Goal: Communication & Community: Answer question/provide support

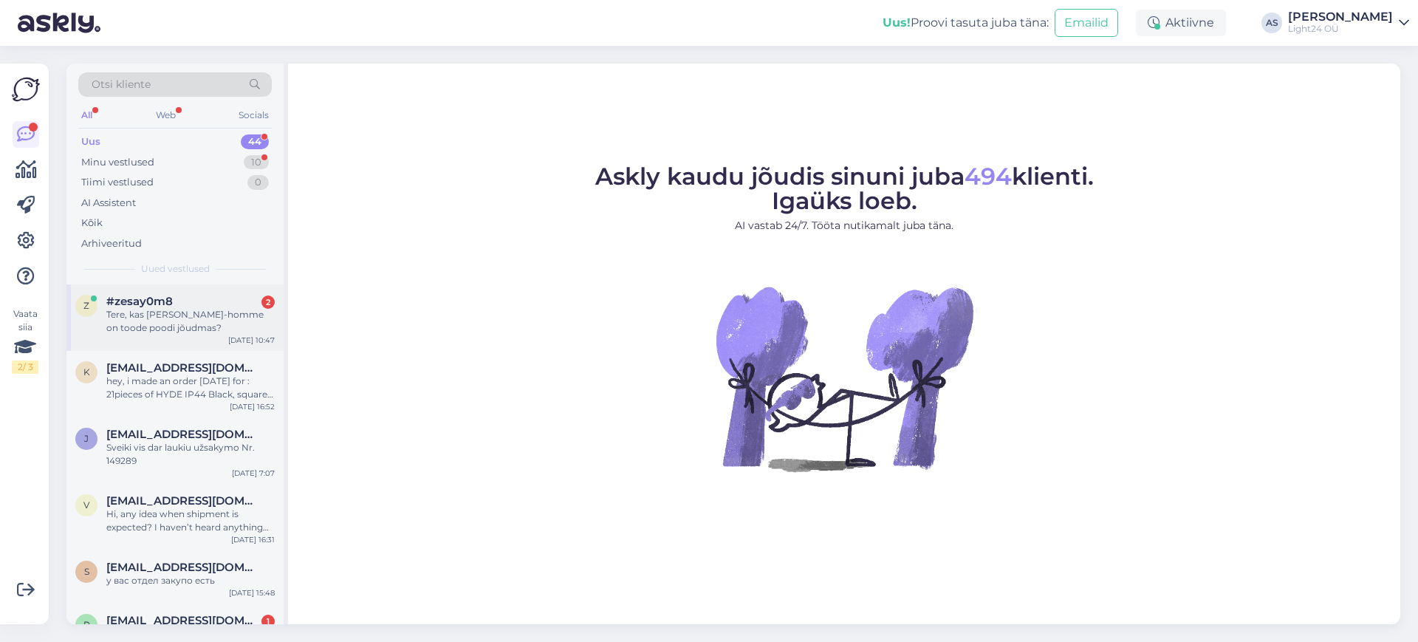
click at [188, 305] on div "#zesay0m8 2" at bounding box center [190, 301] width 168 height 13
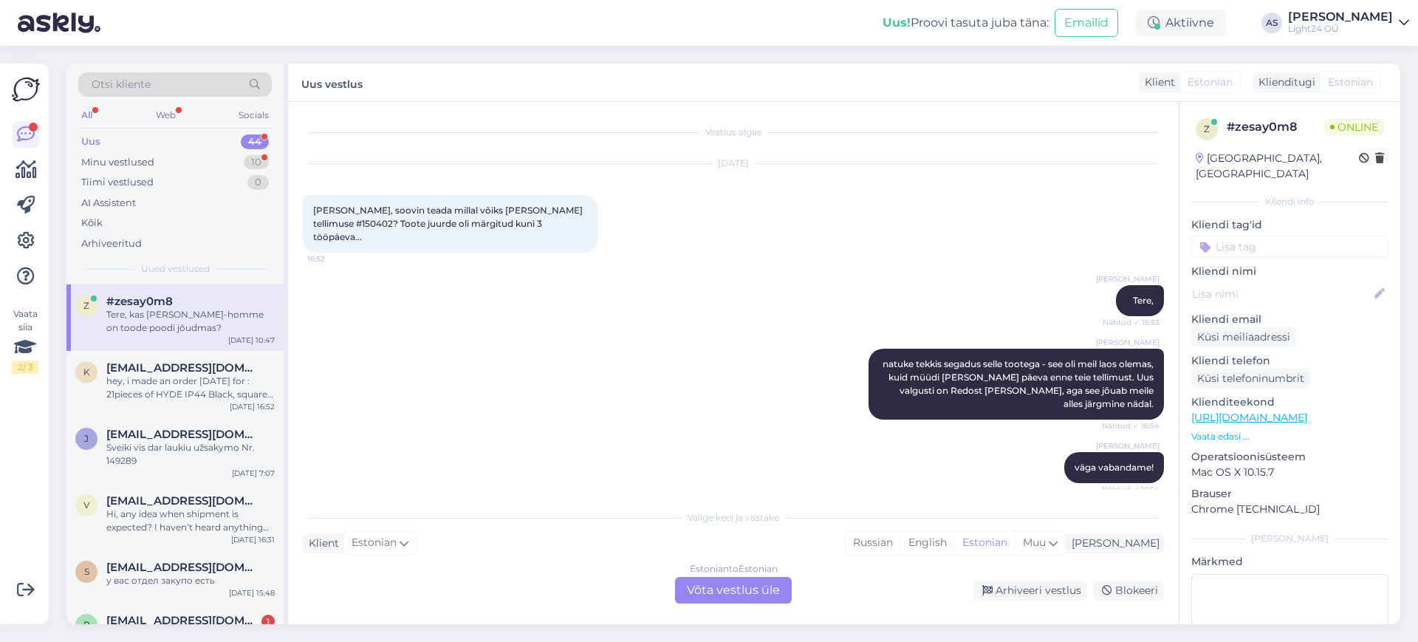
scroll to position [168, 0]
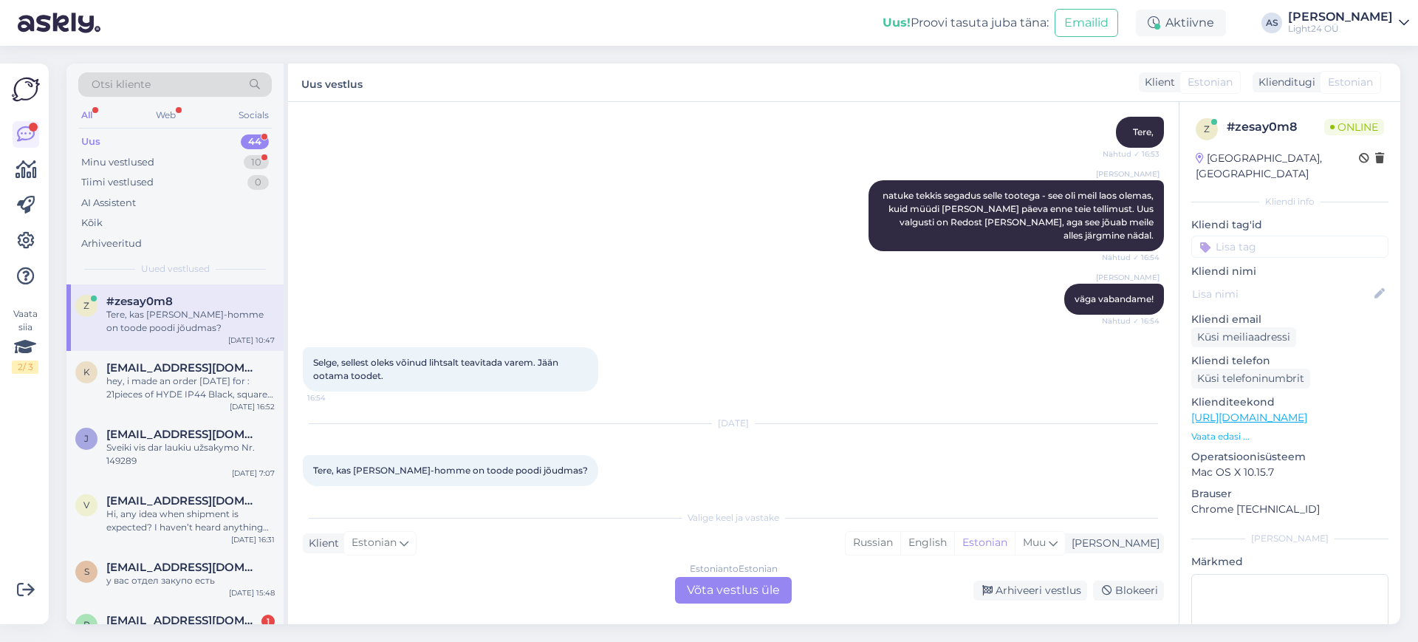
click at [744, 594] on div "Estonian to Estonian Võta vestlus üle" at bounding box center [733, 590] width 117 height 27
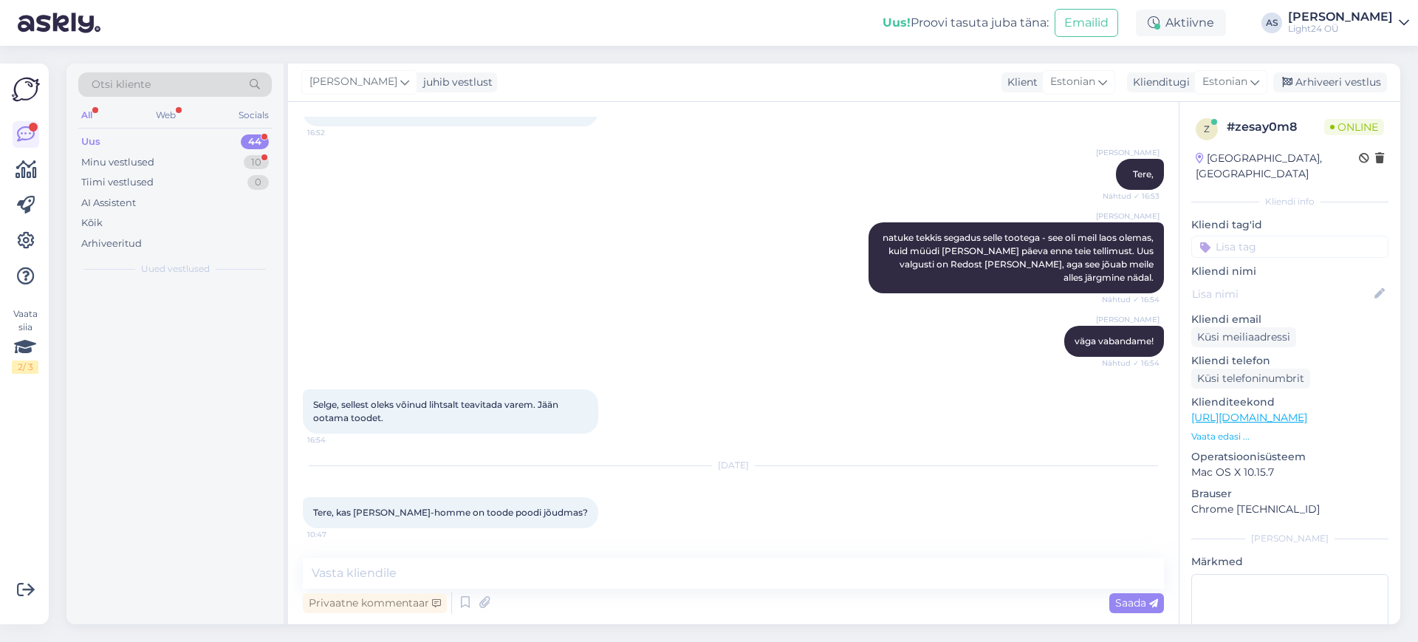
scroll to position [113, 0]
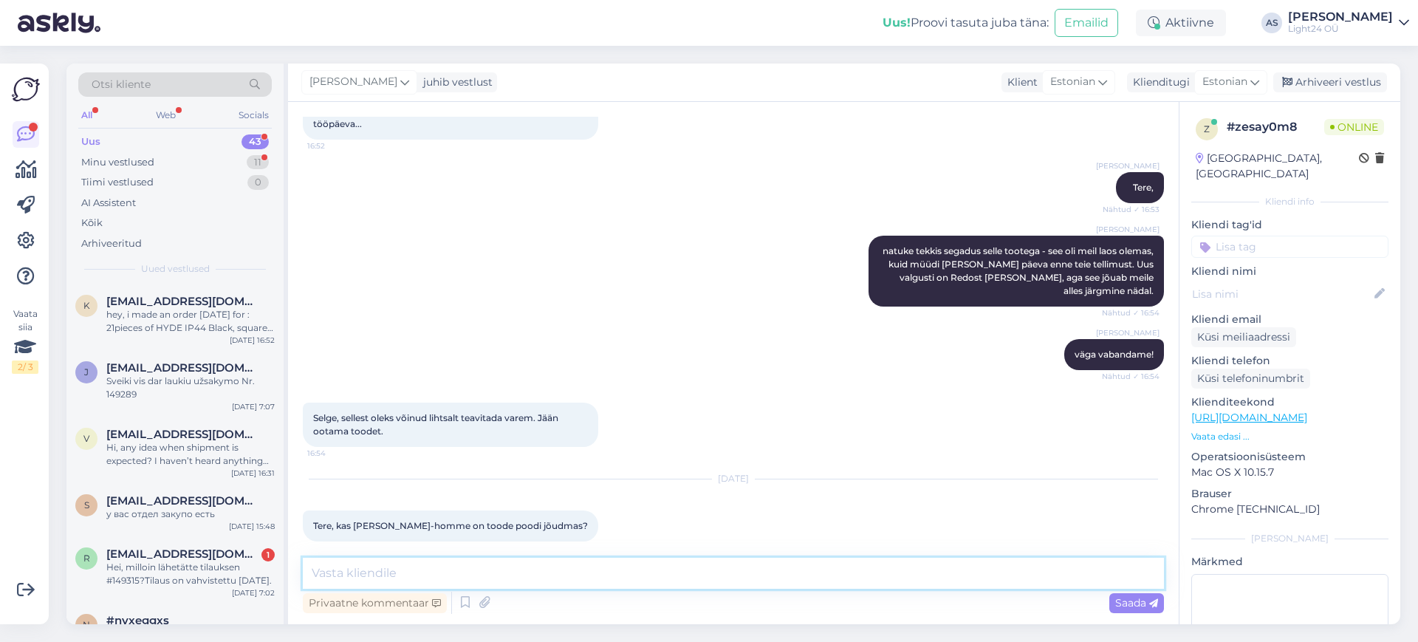
click at [546, 578] on textarea at bounding box center [733, 573] width 861 height 31
type textarea "Tere,"
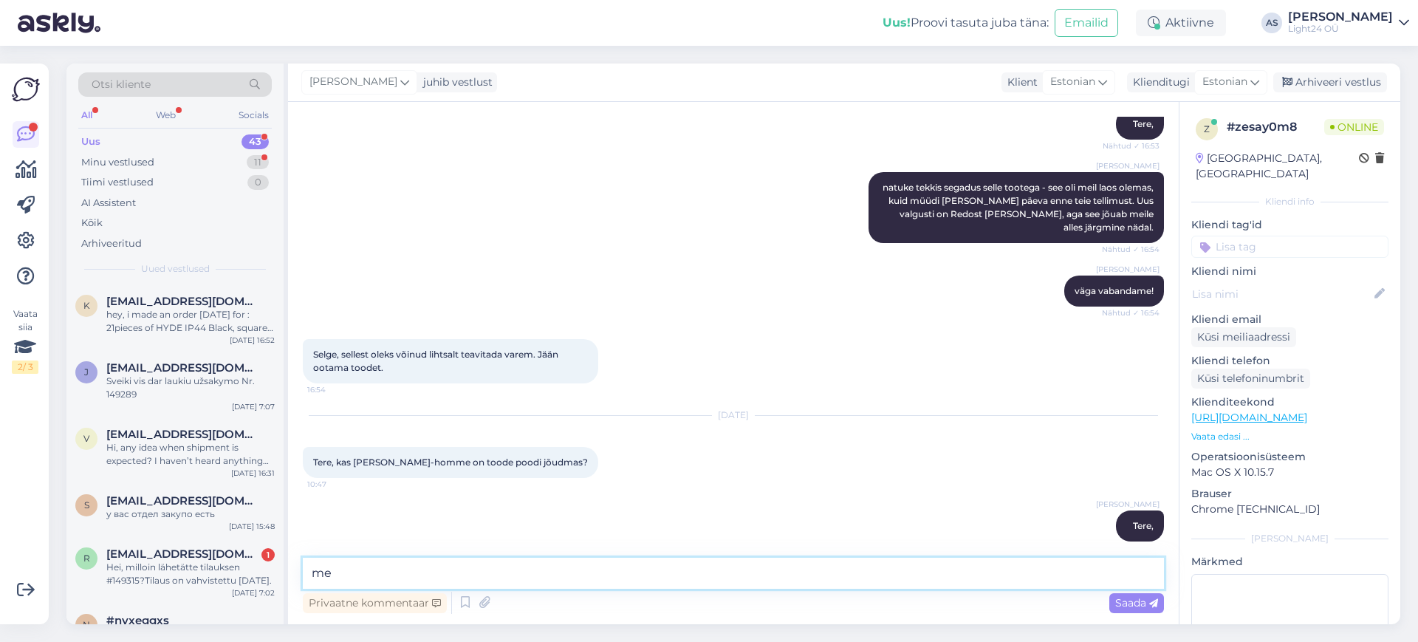
type textarea "m"
type textarea "h"
type textarea "me kahjuks ei näe siitpoolt Redo kauba täpset saabumisaega. Aga anname kinldast…"
click at [1129, 601] on span "Saada" at bounding box center [1136, 602] width 43 height 13
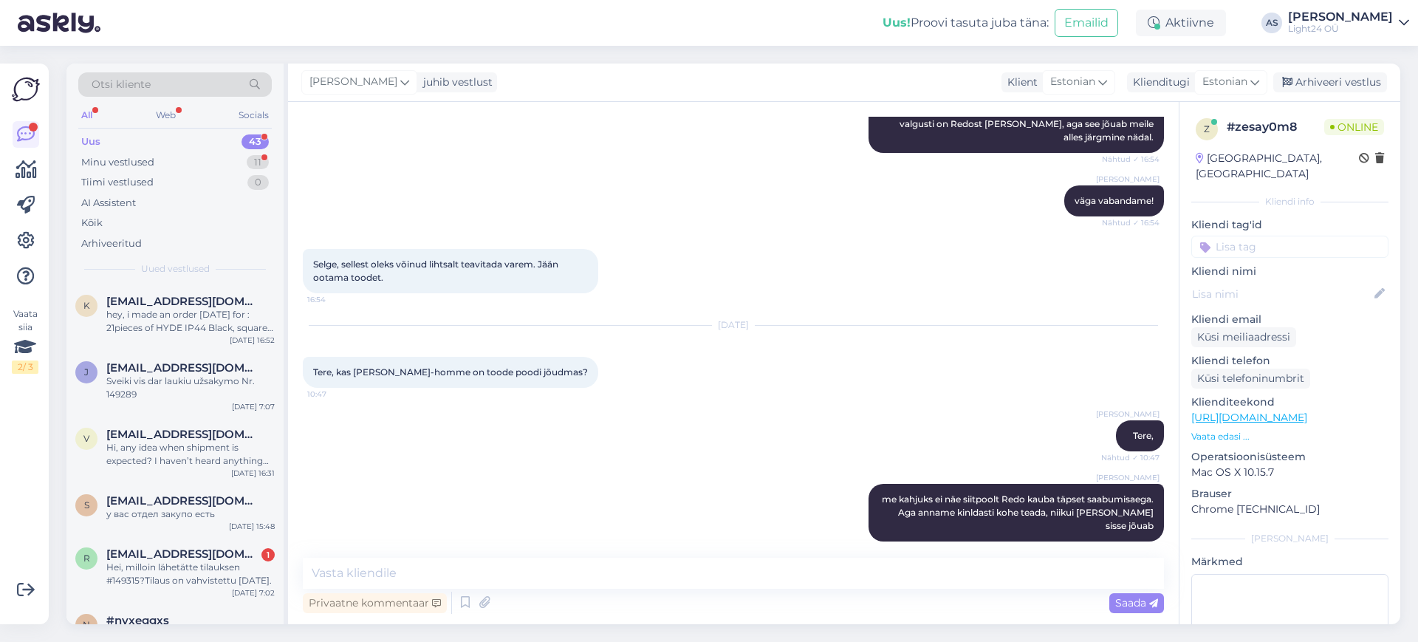
scroll to position [330, 0]
